Goal: Information Seeking & Learning: Learn about a topic

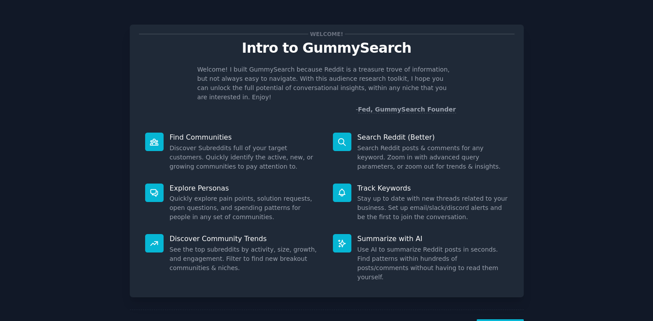
scroll to position [22, 0]
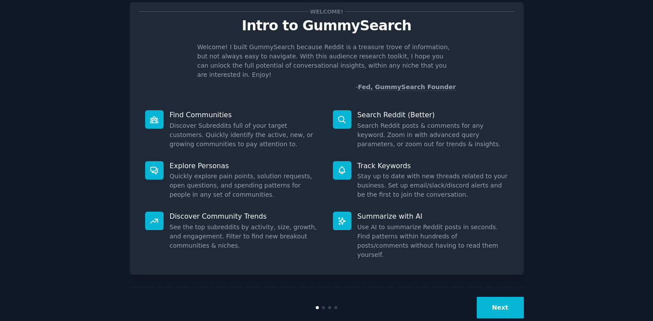
click at [504, 297] on button "Next" at bounding box center [499, 308] width 47 height 22
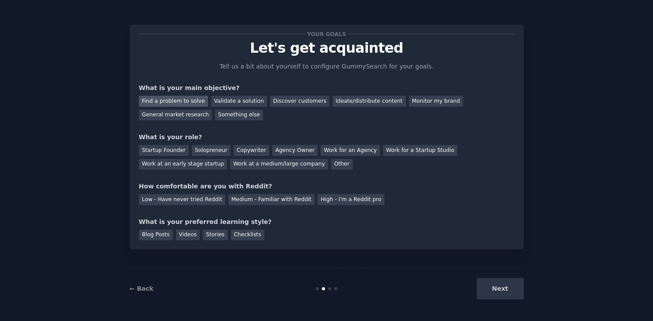
click at [182, 99] on div "Find a problem to solve" at bounding box center [173, 101] width 69 height 11
click at [232, 99] on div "Validate a solution" at bounding box center [239, 101] width 56 height 11
click at [178, 99] on div "Find a problem to solve" at bounding box center [173, 101] width 69 height 11
click at [205, 151] on div "Solopreneur" at bounding box center [211, 150] width 39 height 11
click at [179, 194] on div "Low - Have never tried Reddit Medium - Familiar with Reddit High - I'm a Reddit…" at bounding box center [326, 198] width 375 height 14
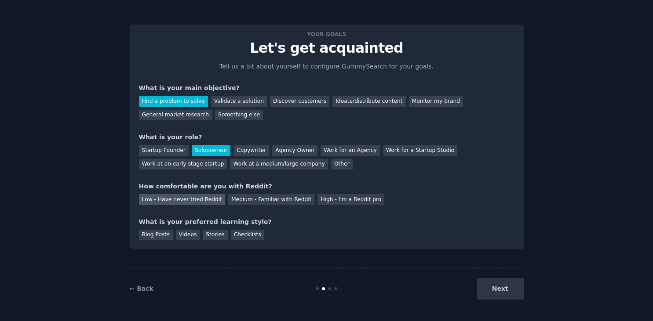
click at [183, 200] on div "Low - Have never tried Reddit" at bounding box center [182, 199] width 86 height 11
click at [148, 237] on div "Blog Posts" at bounding box center [156, 235] width 34 height 11
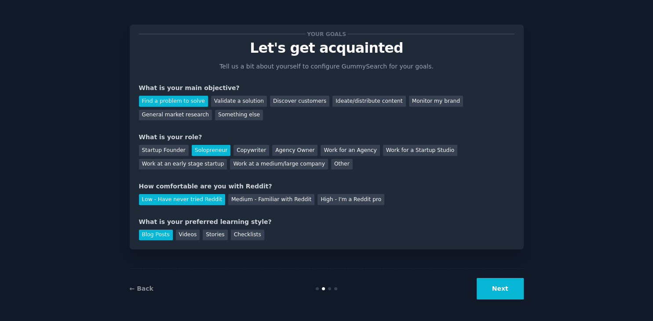
click at [489, 289] on button "Next" at bounding box center [499, 289] width 47 height 22
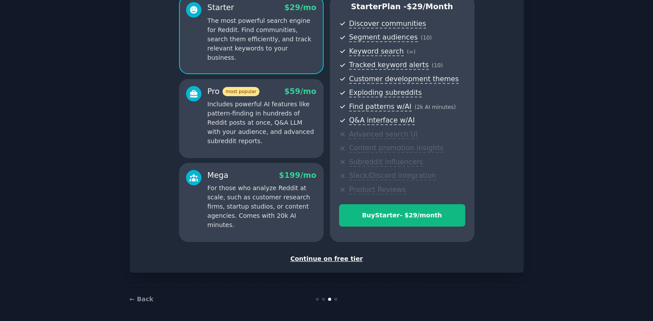
scroll to position [87, 0]
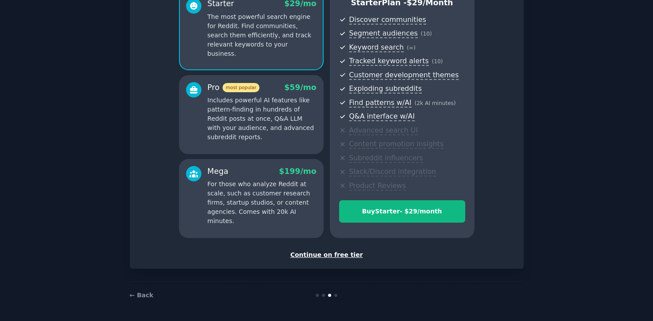
click at [341, 254] on div "Continue on free tier" at bounding box center [326, 255] width 375 height 9
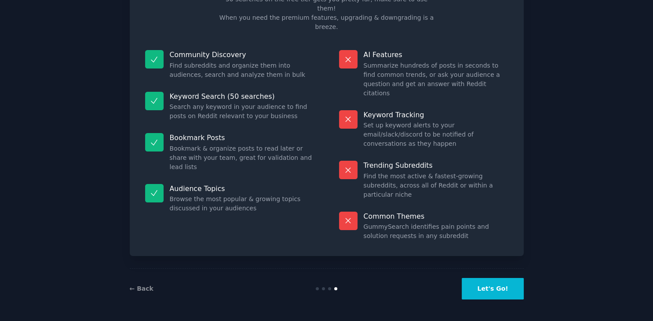
scroll to position [21, 0]
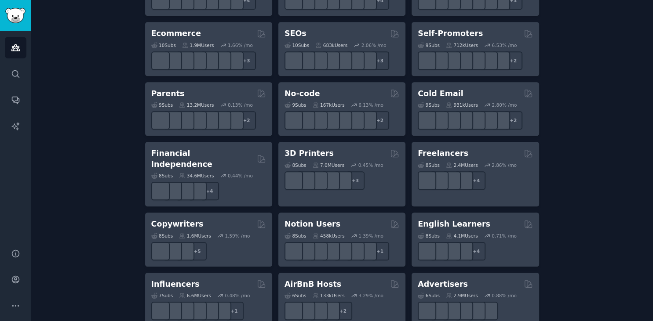
scroll to position [534, 0]
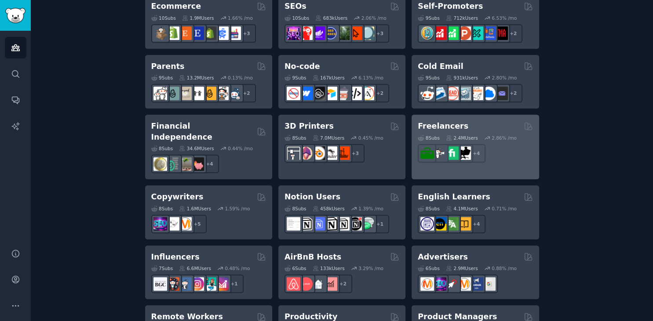
click at [421, 124] on h2 "Freelancers" at bounding box center [443, 126] width 51 height 11
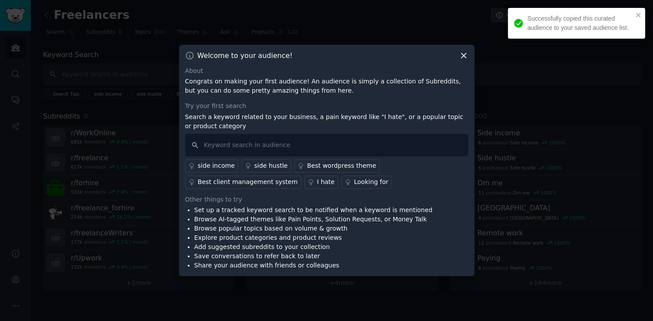
click at [461, 52] on icon at bounding box center [463, 55] width 9 height 9
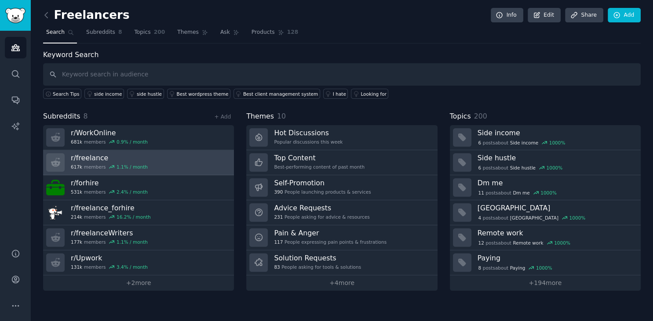
click at [94, 156] on h3 "r/ freelance" at bounding box center [109, 157] width 77 height 9
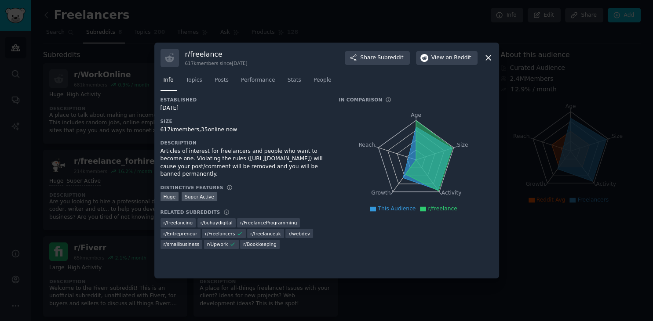
click at [488, 57] on icon at bounding box center [487, 57] width 9 height 9
click at [486, 58] on icon at bounding box center [487, 57] width 9 height 9
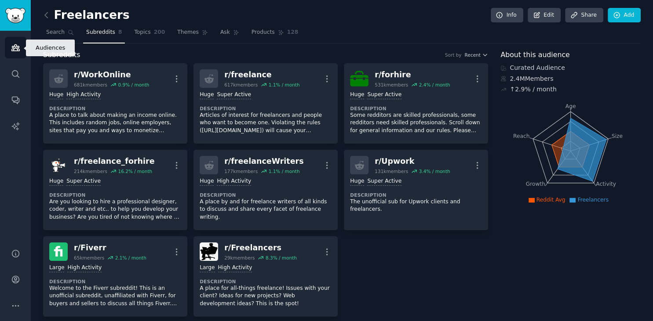
click at [11, 46] on icon "Sidebar" at bounding box center [15, 47] width 9 height 9
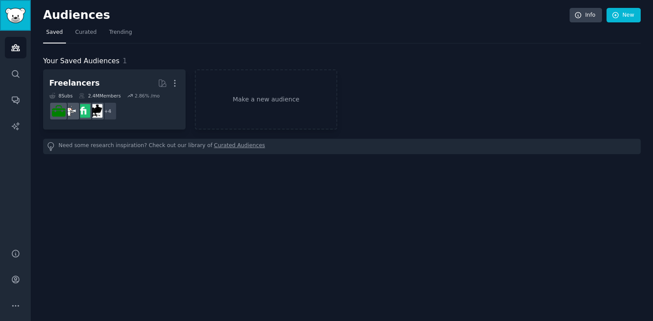
click at [17, 23] on link "Sidebar" at bounding box center [15, 15] width 31 height 31
click at [11, 21] on img "Sidebar" at bounding box center [15, 15] width 20 height 15
click at [17, 73] on icon "Sidebar" at bounding box center [15, 73] width 9 height 9
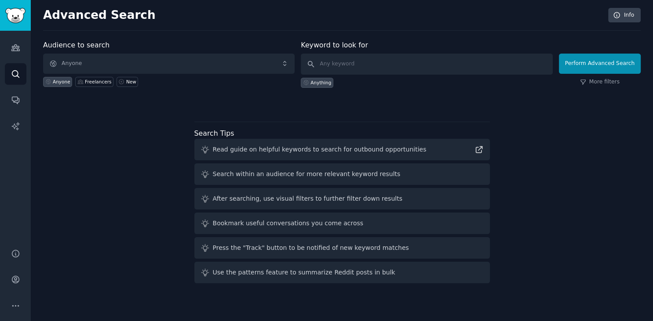
click at [112, 18] on h2 "Advanced Search" at bounding box center [323, 15] width 560 height 14
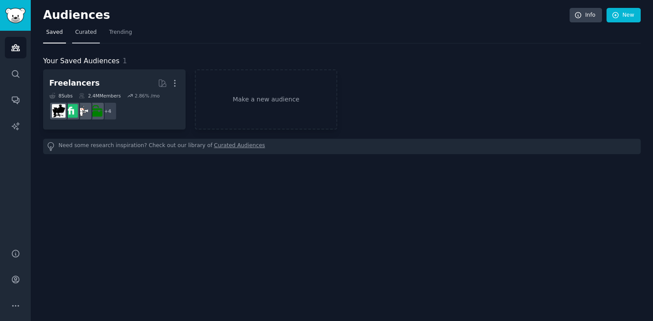
click at [81, 34] on span "Curated" at bounding box center [86, 33] width 22 height 8
